Goal: Find specific page/section: Find specific page/section

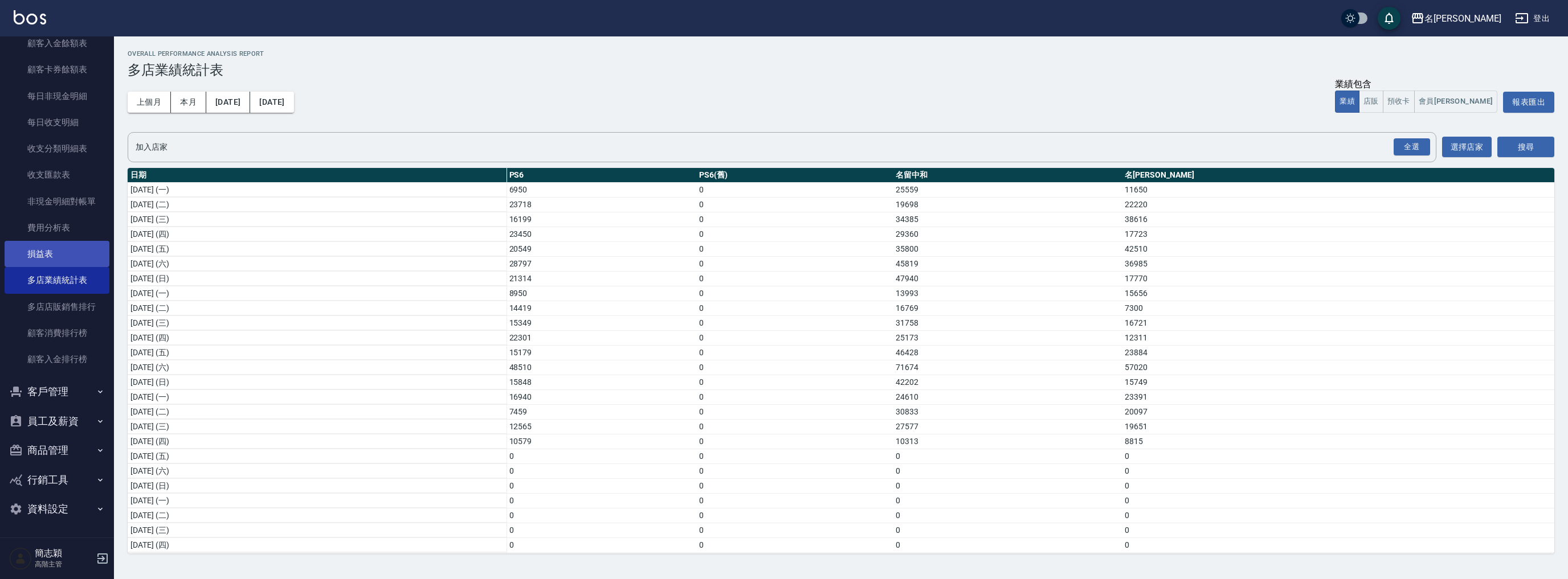
scroll to position [135, 0]
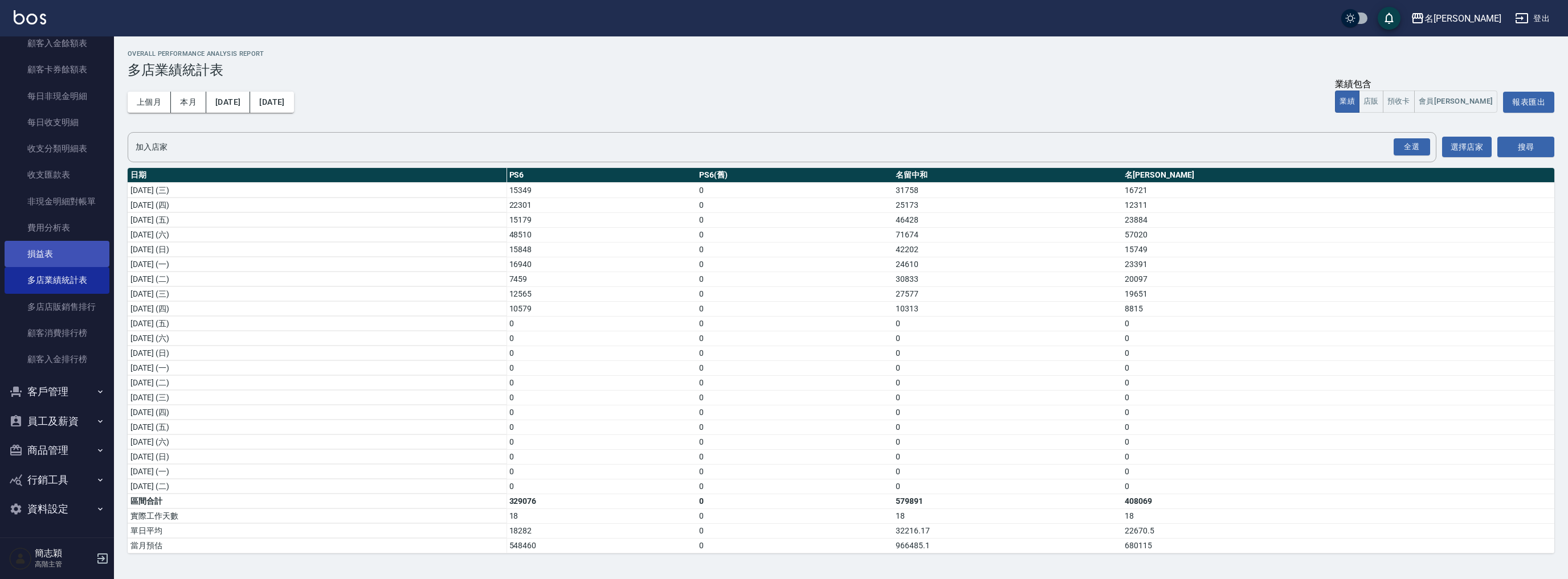
click at [48, 252] on link "損益表" at bounding box center [57, 254] width 105 height 26
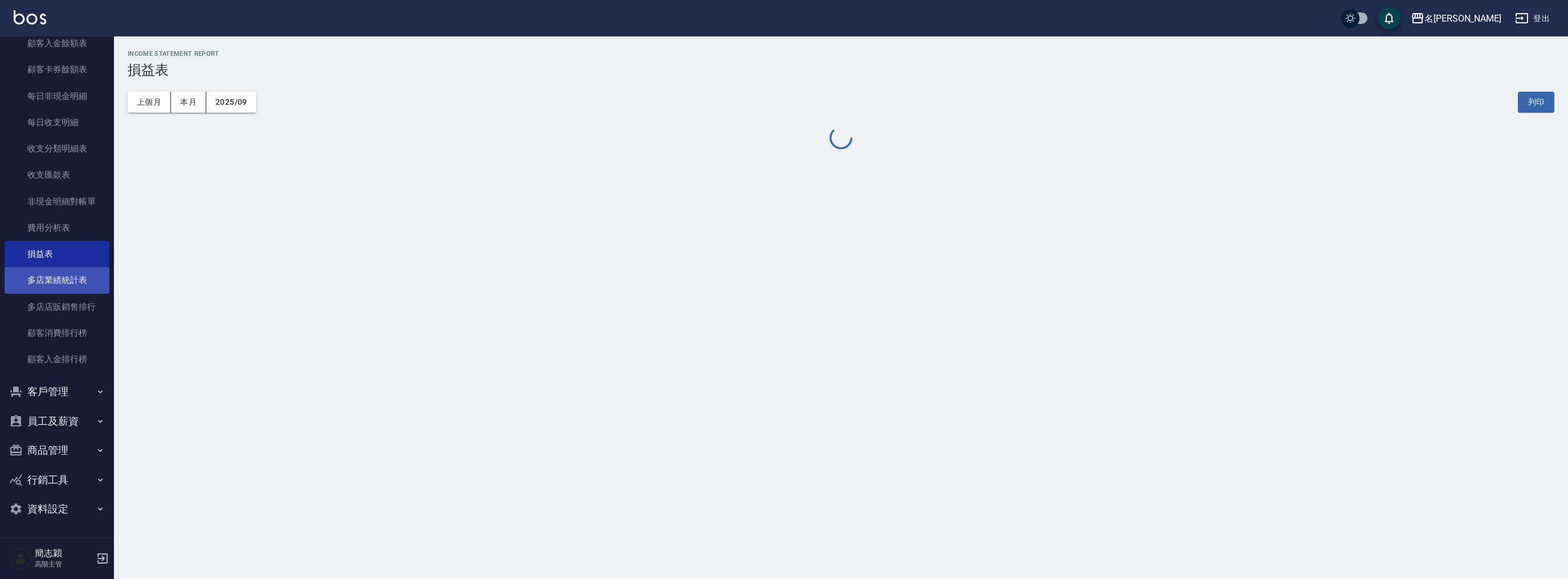
click at [55, 281] on link "多店業績統計表" at bounding box center [57, 280] width 105 height 26
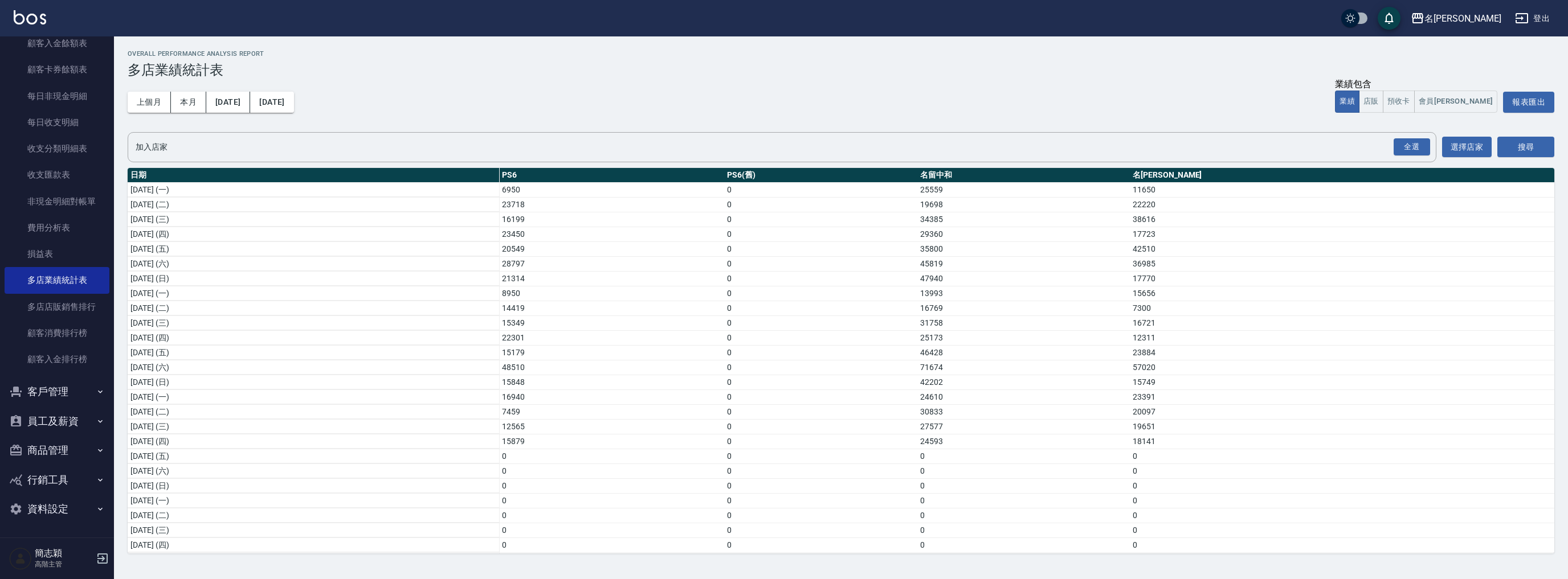
scroll to position [135, 0]
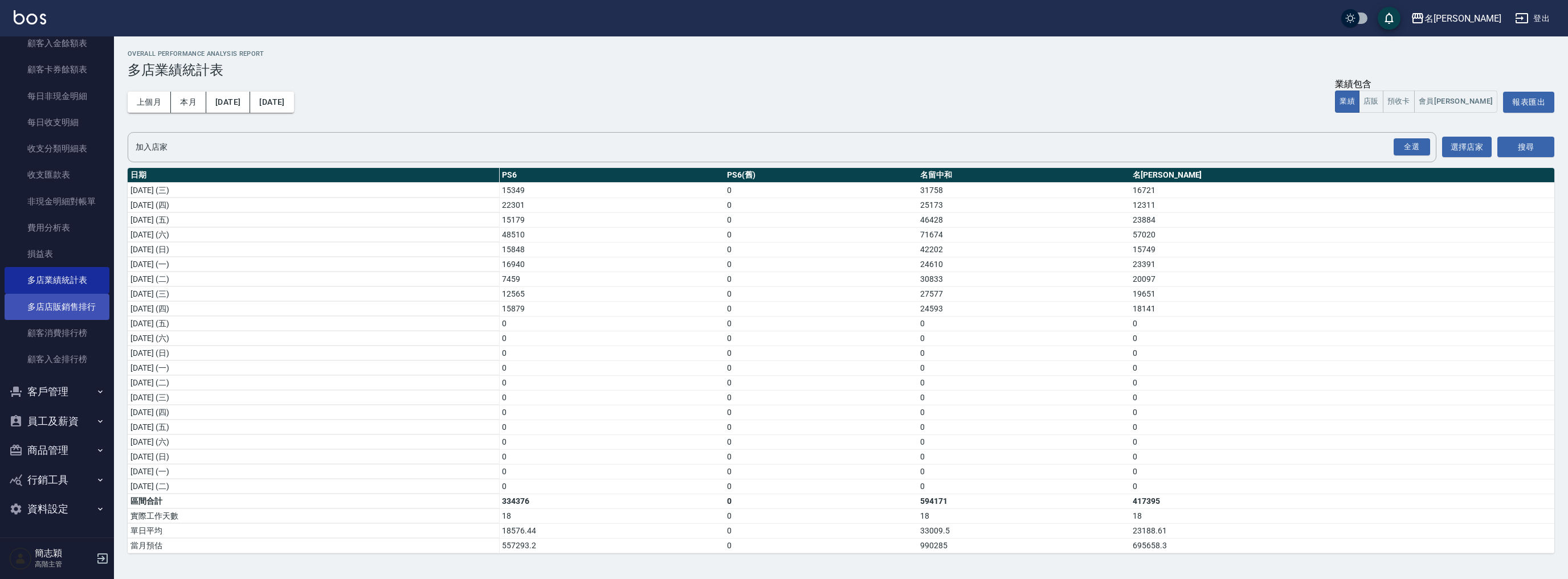
click at [52, 306] on link "多店店販銷售排行" at bounding box center [57, 307] width 105 height 26
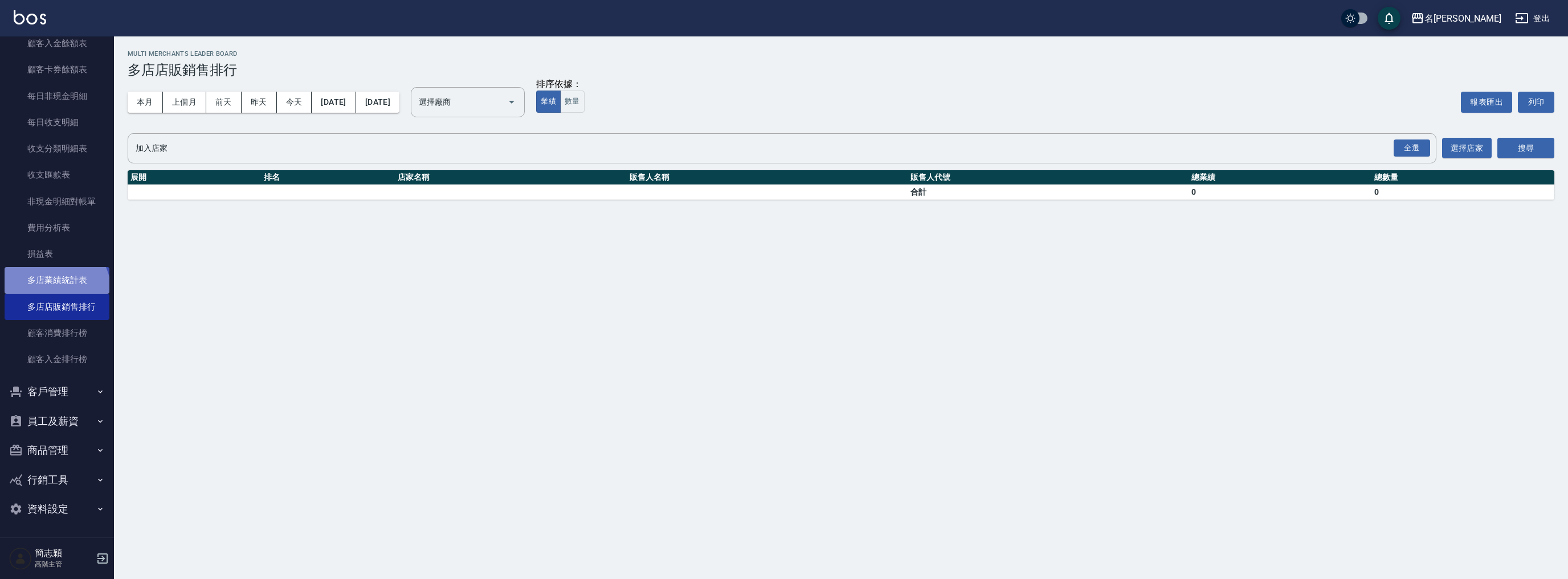
click at [55, 291] on link "多店業績統計表" at bounding box center [57, 280] width 105 height 26
